Goal: Obtain resource: Obtain resource

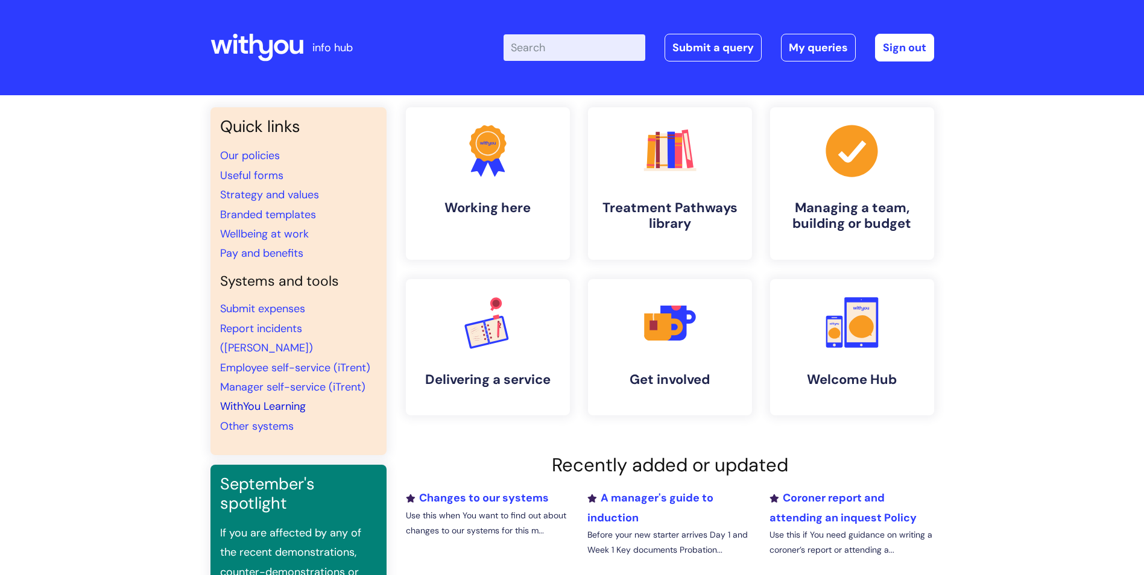
click at [262, 399] on link "WithYou Learning" at bounding box center [263, 406] width 86 height 14
click at [260, 169] on link "Useful forms" at bounding box center [251, 175] width 63 height 14
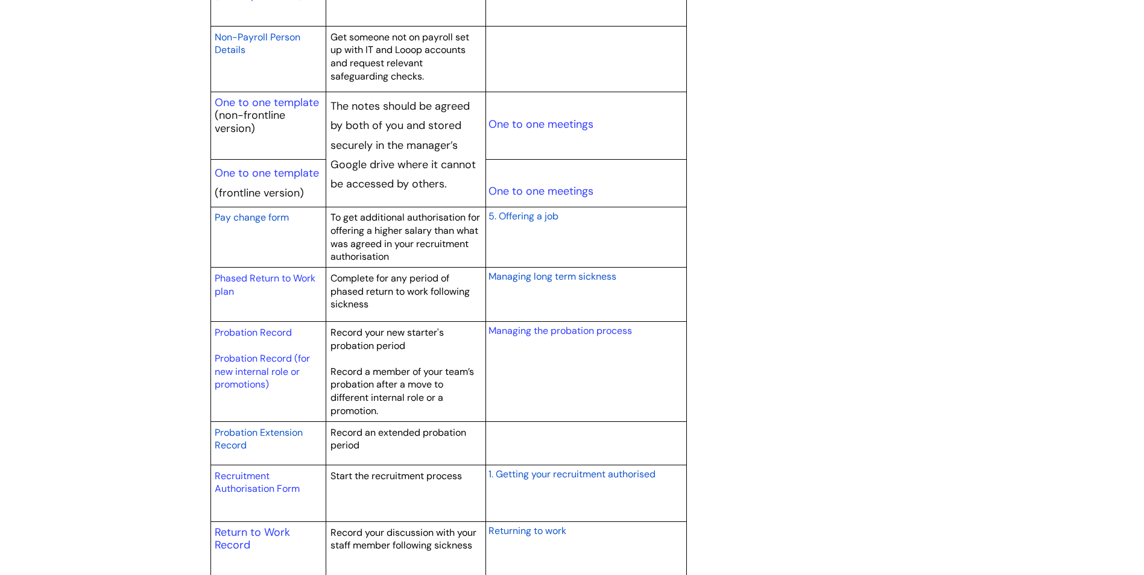
scroll to position [1508, 0]
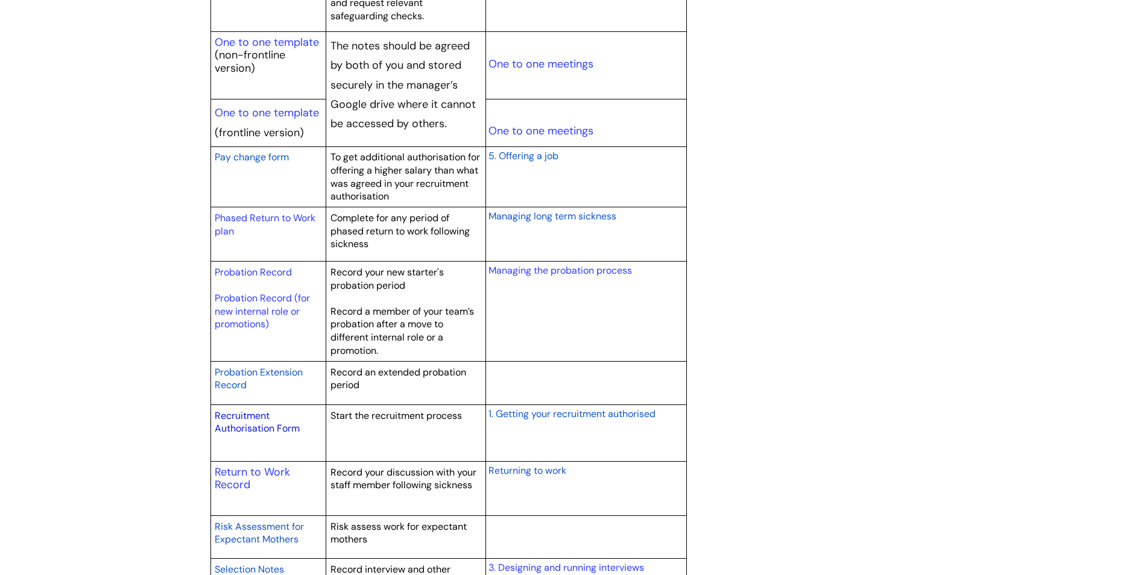
click at [248, 429] on link "Recruitment Authorisation Form" at bounding box center [257, 422] width 85 height 26
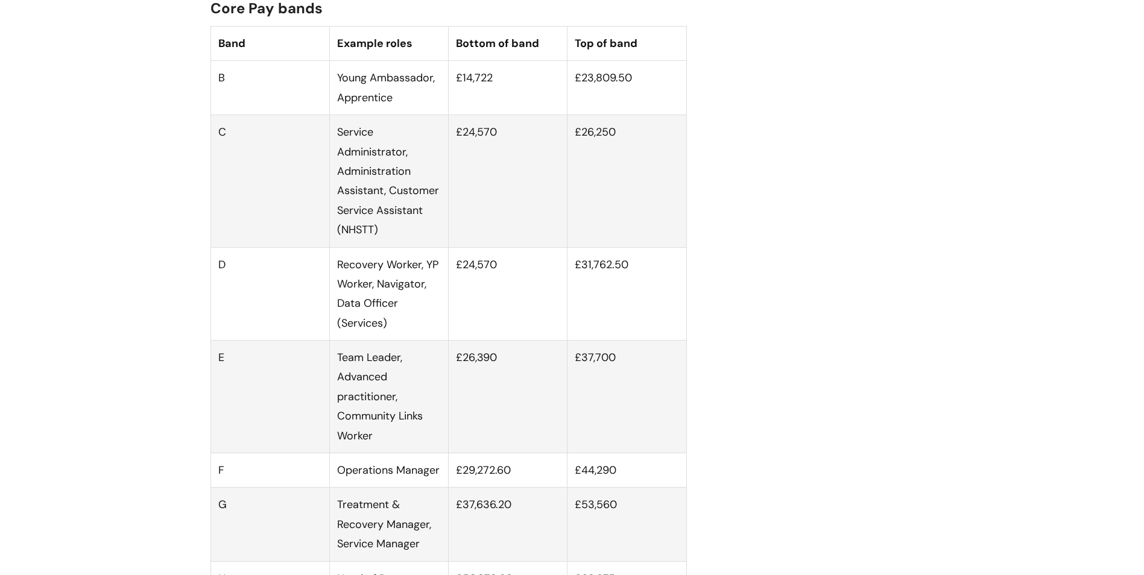
scroll to position [784, 0]
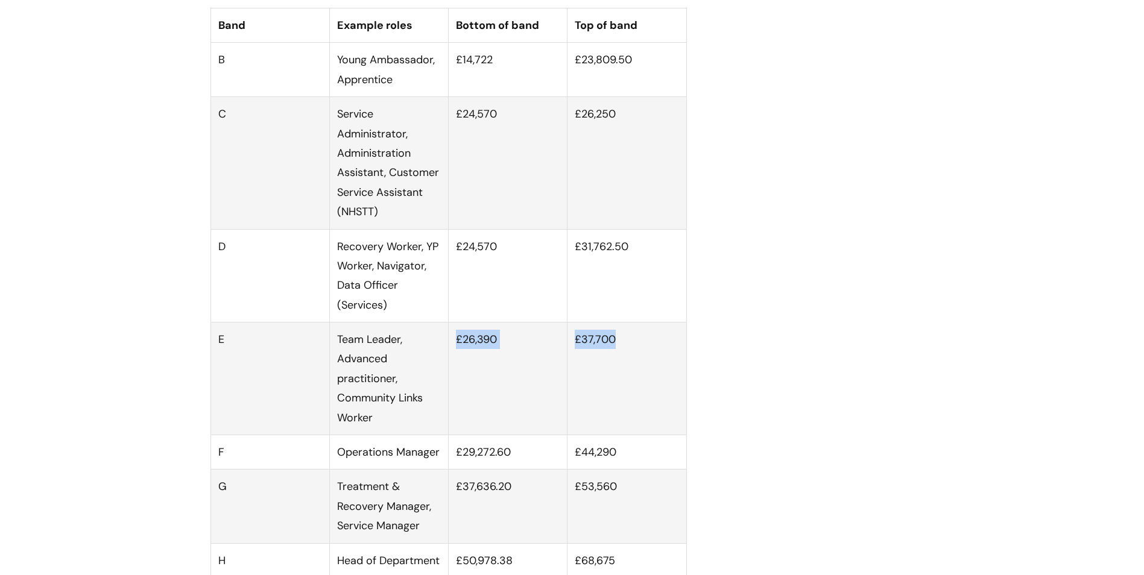
drag, startPoint x: 456, startPoint y: 355, endPoint x: 649, endPoint y: 355, distance: 193.0
click at [649, 355] on tr "E Team Leader, Advanced practitioner, Community Links Worker £26,390 £37,700" at bounding box center [448, 379] width 476 height 113
drag, startPoint x: 649, startPoint y: 355, endPoint x: 613, endPoint y: 361, distance: 36.7
copy tr "£26,390 £37,700"
